Goal: Information Seeking & Learning: Learn about a topic

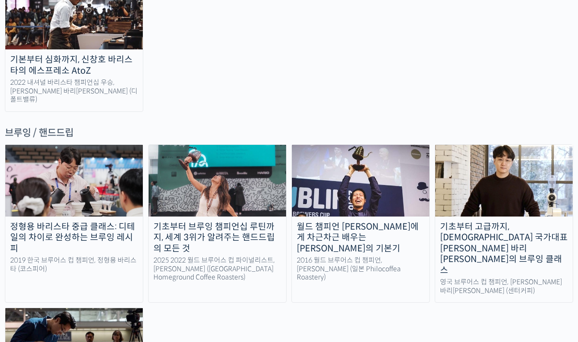
scroll to position [1553, 0]
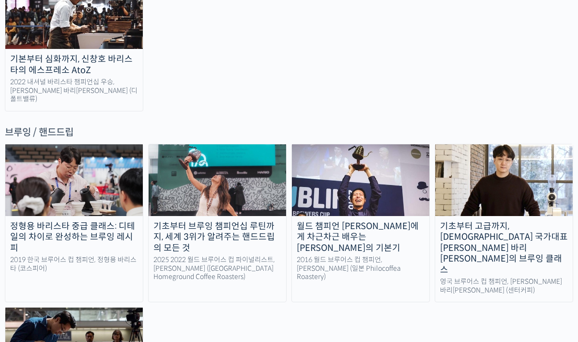
click at [33, 307] on img at bounding box center [73, 343] width 137 height 72
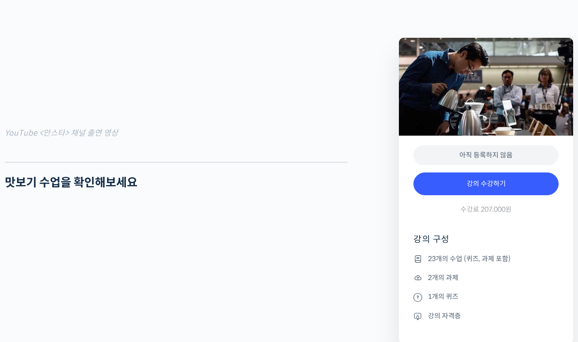
scroll to position [985, 0]
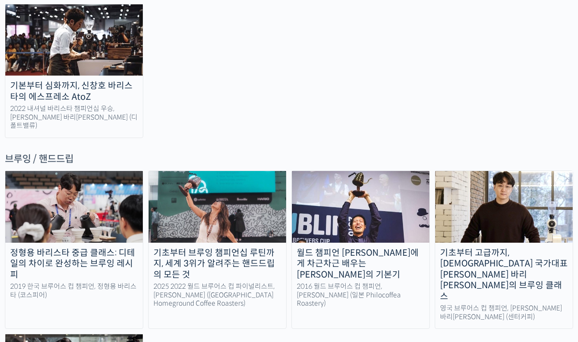
scroll to position [1523, 0]
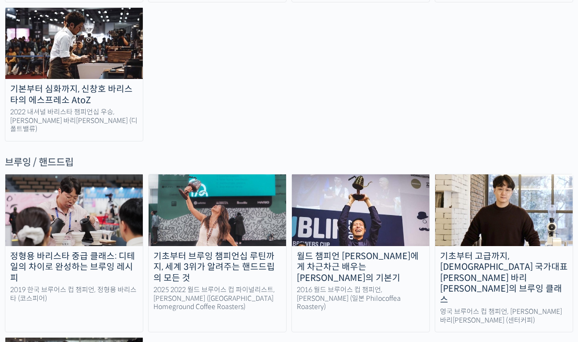
click at [165, 286] on div "2025 2022 월드 브루어스 컵 파이널리스트, [PERSON_NAME] ([GEOGRAPHIC_DATA] Homeground Coffee …" at bounding box center [217, 299] width 137 height 26
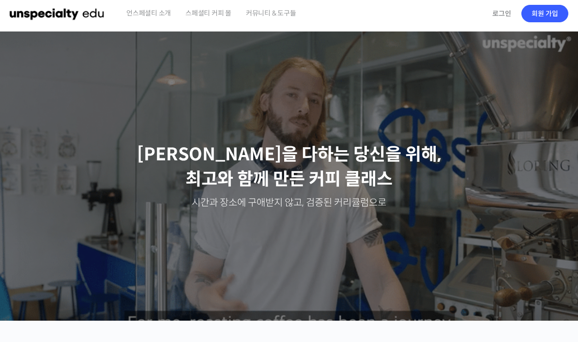
scroll to position [0, 0]
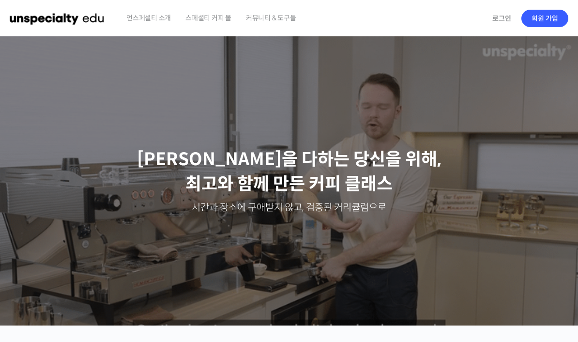
click at [270, 17] on span "커뮤니티 & 도구들" at bounding box center [271, 18] width 50 height 37
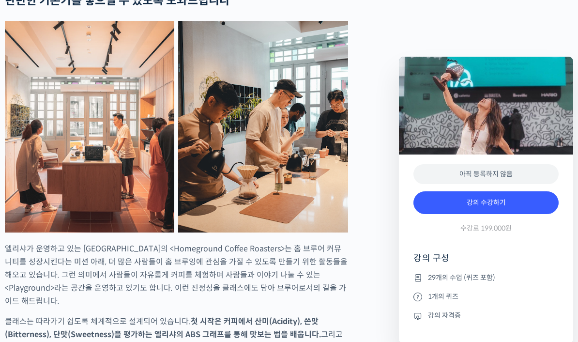
scroll to position [1569, 0]
